Goal: Entertainment & Leisure: Consume media (video, audio)

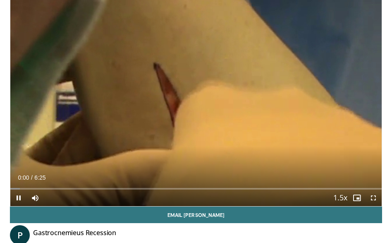
scroll to position [48, 0]
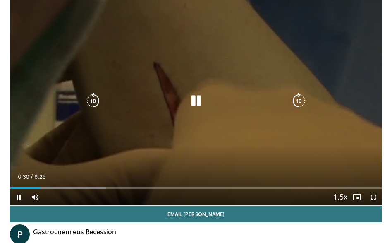
click at [199, 100] on icon "Video Player" at bounding box center [196, 101] width 17 height 17
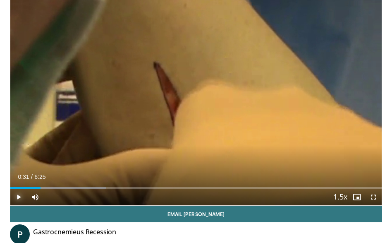
click at [19, 201] on span "Video Player" at bounding box center [18, 197] width 17 height 17
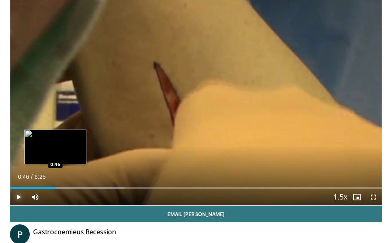
click at [55, 188] on div "0:55" at bounding box center [32, 188] width 45 height 2
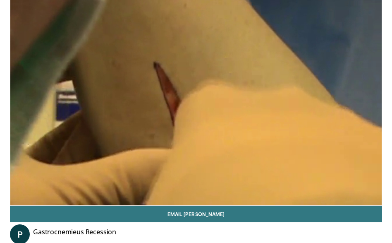
click at [17, 198] on div "10 seconds Tap to unmute" at bounding box center [196, 100] width 372 height 209
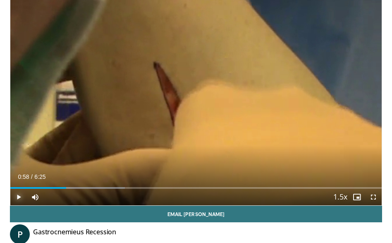
click at [21, 198] on span "Video Player" at bounding box center [18, 197] width 17 height 17
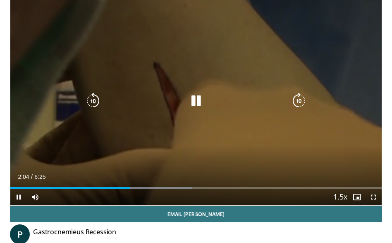
click at [198, 101] on icon "Video Player" at bounding box center [196, 101] width 17 height 17
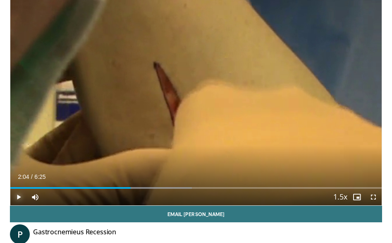
click at [15, 198] on span "Video Player" at bounding box center [18, 197] width 17 height 17
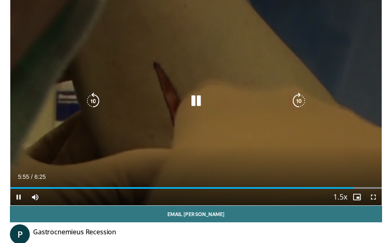
click at [199, 102] on icon "Video Player" at bounding box center [196, 101] width 17 height 17
